Goal: Find contact information: Find contact information

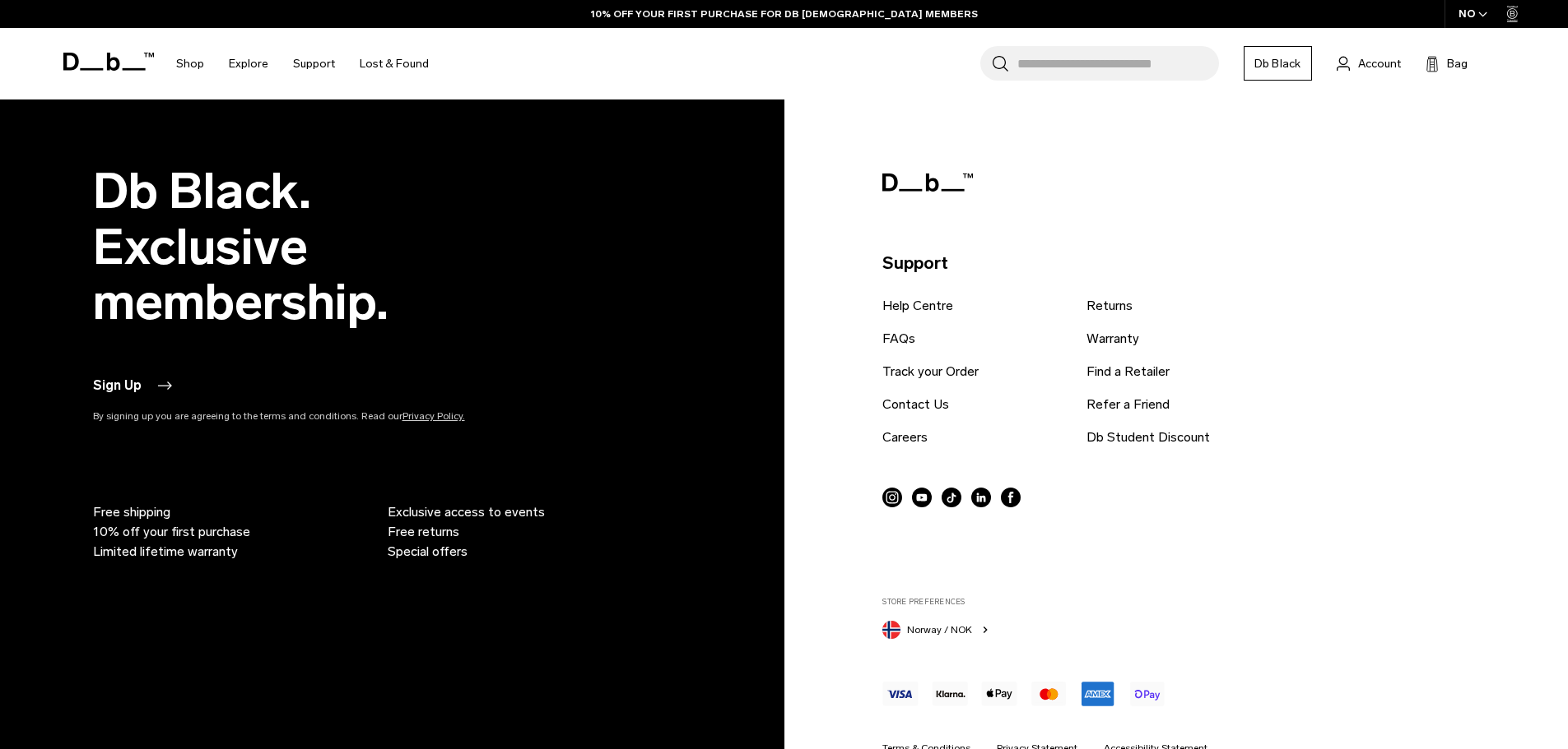
scroll to position [2314, 0]
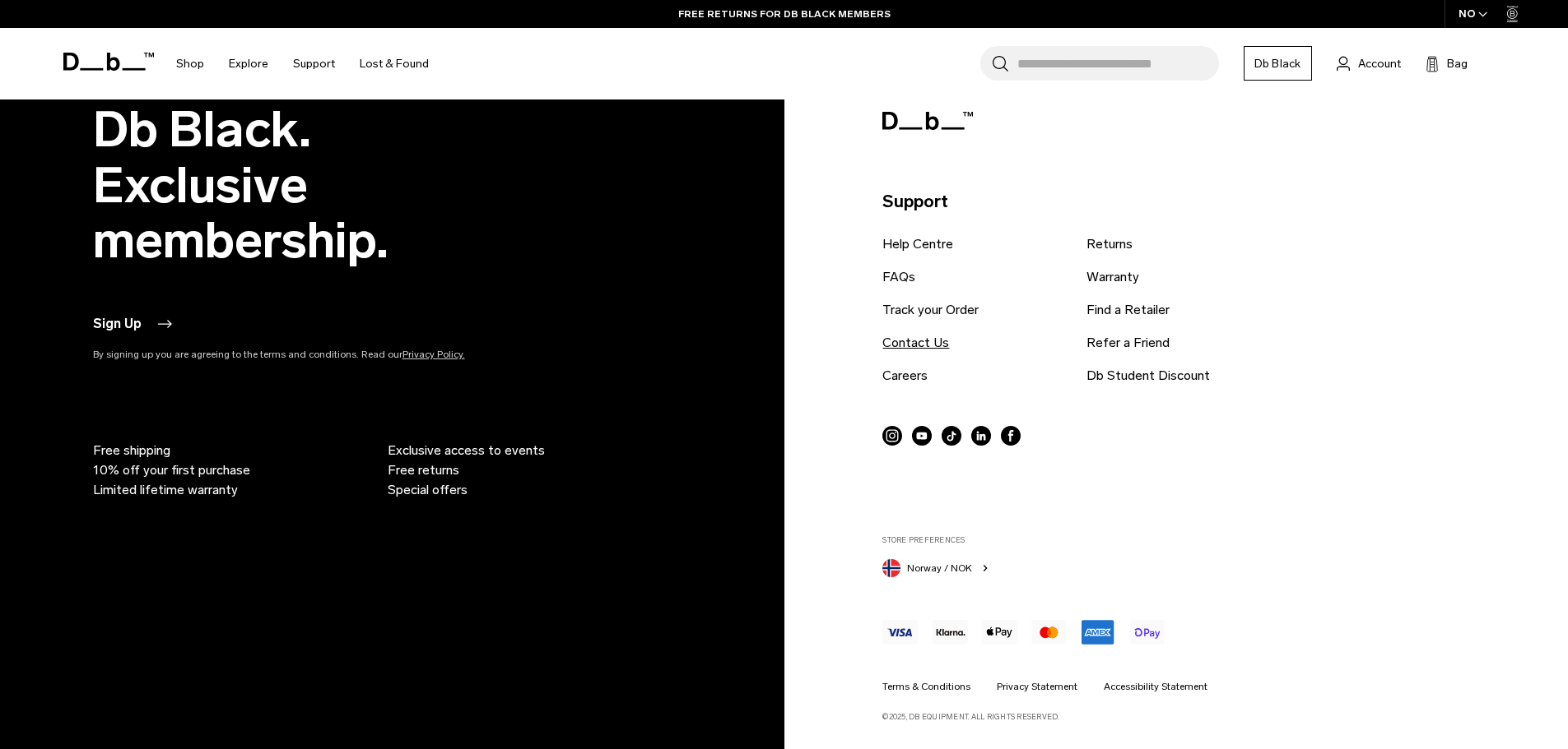
click at [902, 347] on link "Contact Us" at bounding box center [915, 343] width 66 height 19
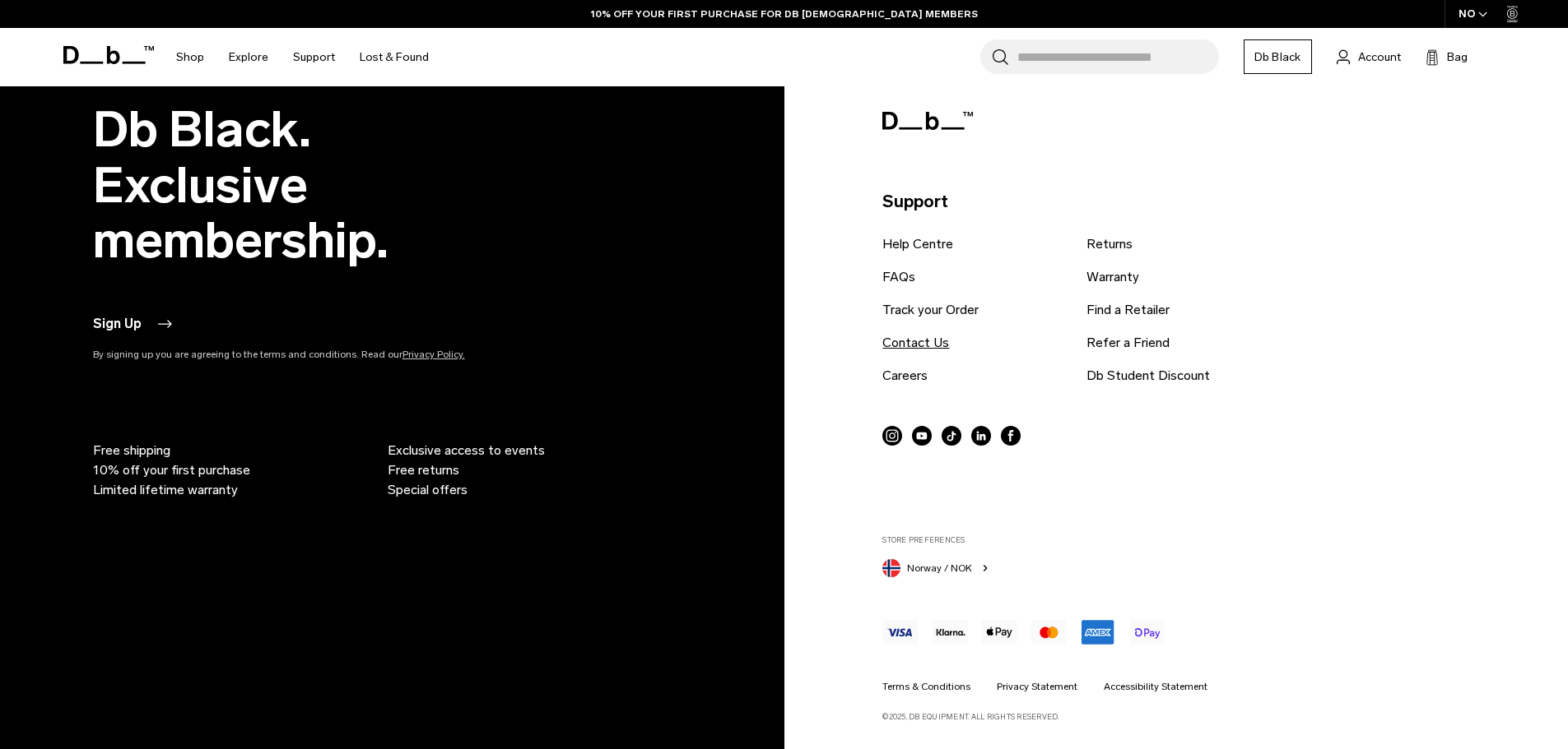
click at [907, 343] on link "Contact Us" at bounding box center [915, 343] width 66 height 19
click at [1427, 316] on div "Support Help Centre FAQs Track your Order Contact Us Careers Returns Warranty F…" at bounding box center [1169, 412] width 576 height 620
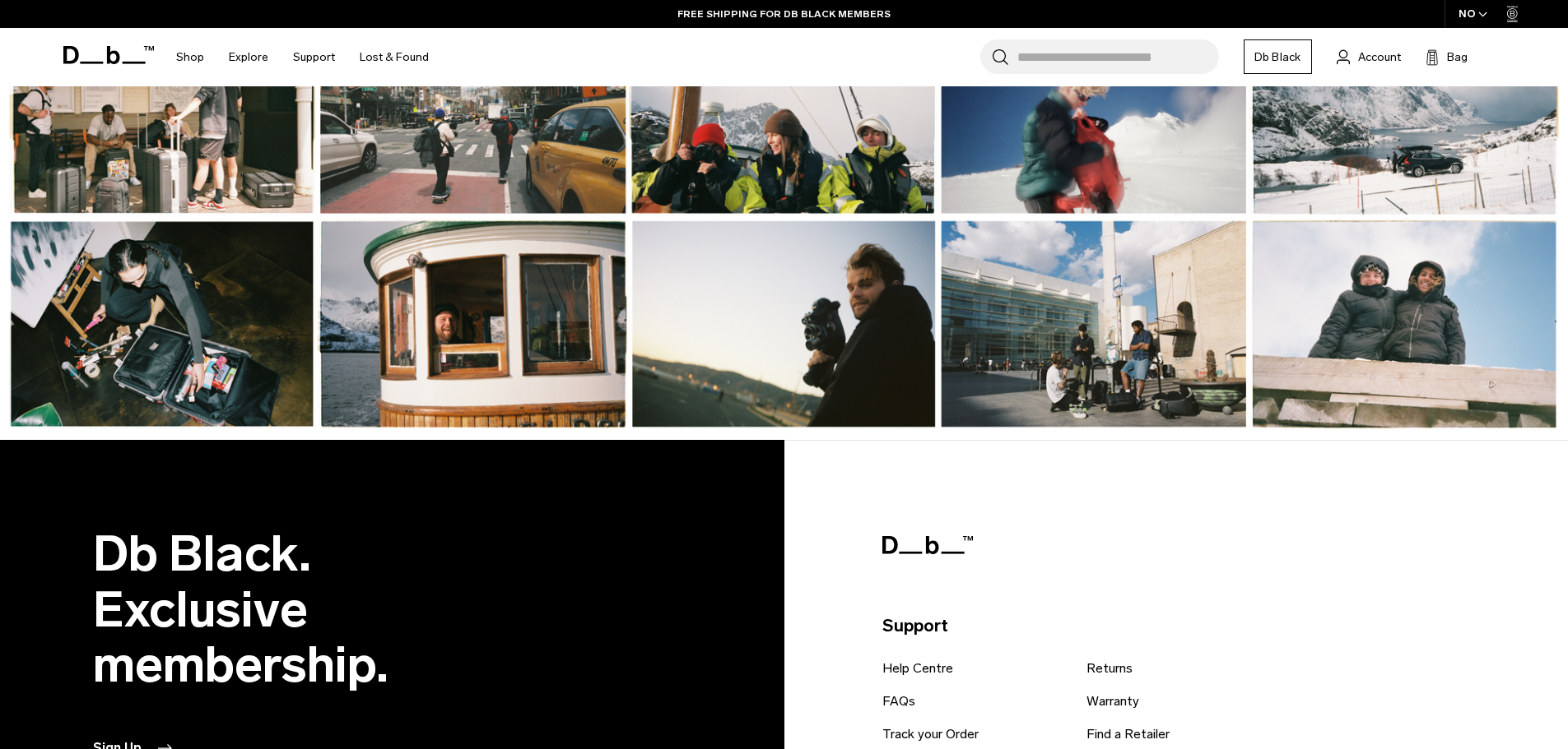
scroll to position [1903, 0]
